Goal: Information Seeking & Learning: Learn about a topic

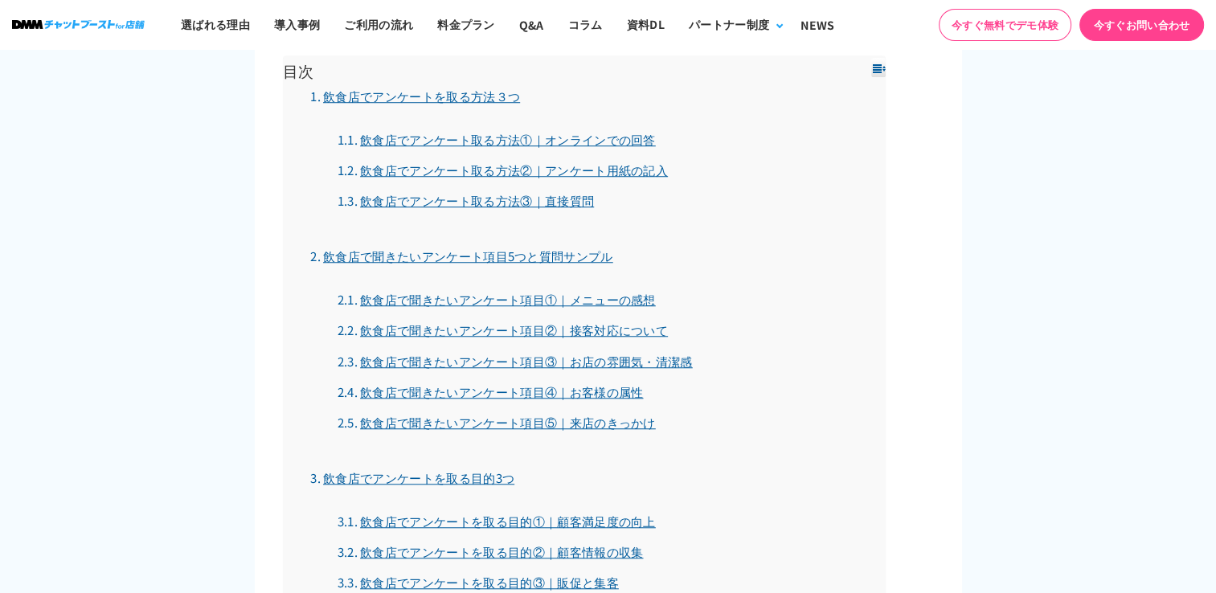
click at [626, 397] on link "飲食店で聞きたいアンケート項目④｜お客様の属性" at bounding box center [491, 391] width 306 height 17
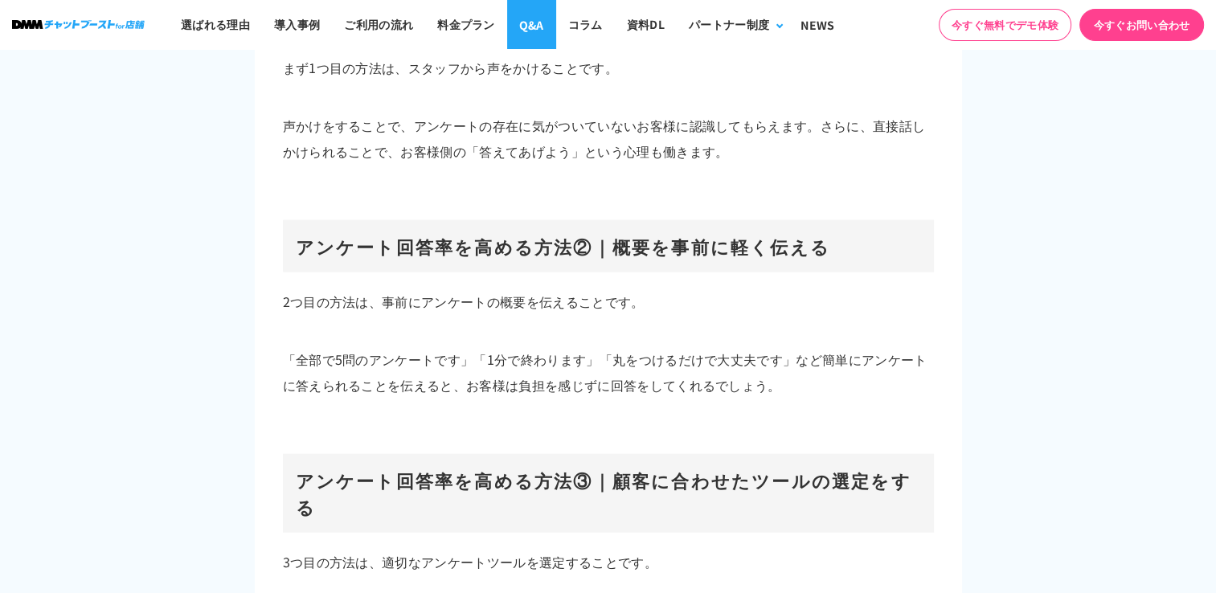
scroll to position [9786, 0]
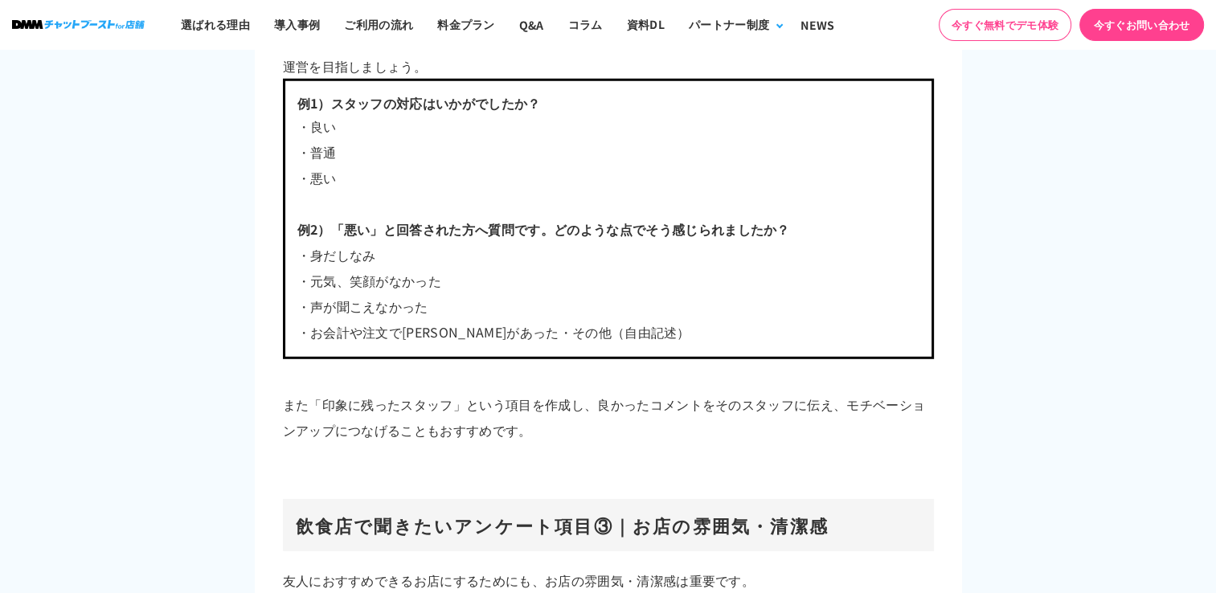
scroll to position [4540, 0]
